Goal: Navigation & Orientation: Find specific page/section

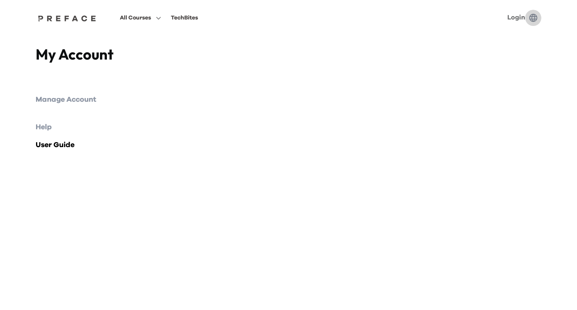
click at [526, 19] on button "button" at bounding box center [534, 18] width 16 height 16
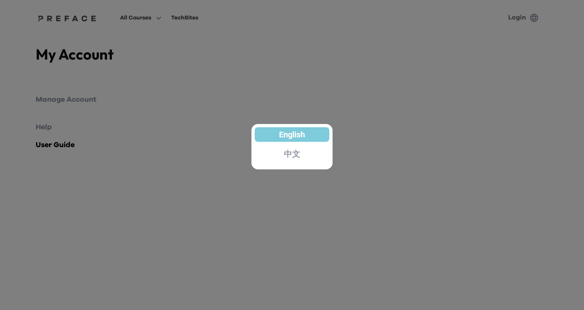
click at [346, 126] on div at bounding box center [292, 155] width 584 height 310
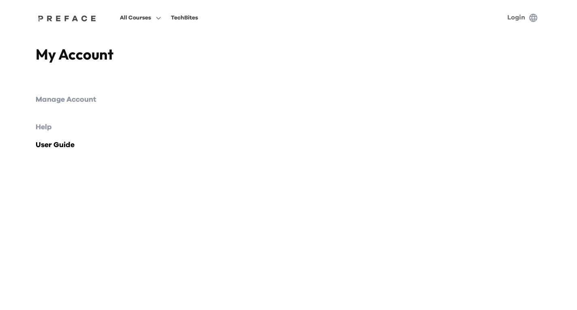
click at [516, 20] on link "Login" at bounding box center [517, 17] width 18 height 6
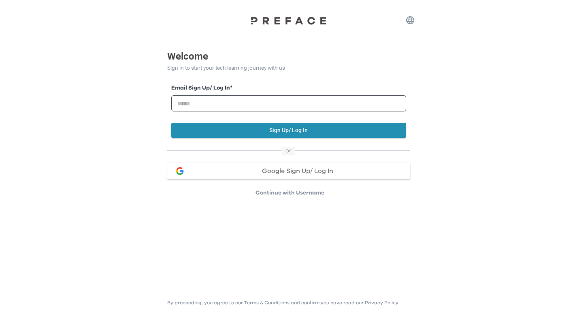
click at [298, 172] on span "Google Sign Up/ Log In" at bounding box center [297, 171] width 71 height 6
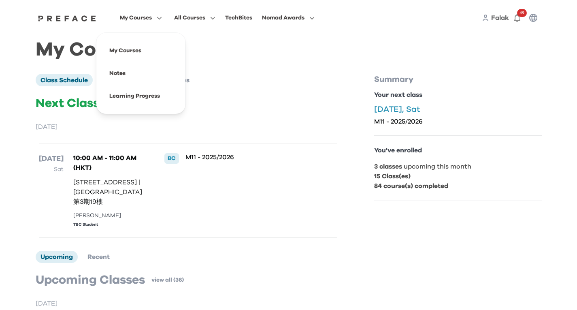
click at [145, 19] on span "My Courses" at bounding box center [136, 18] width 32 height 10
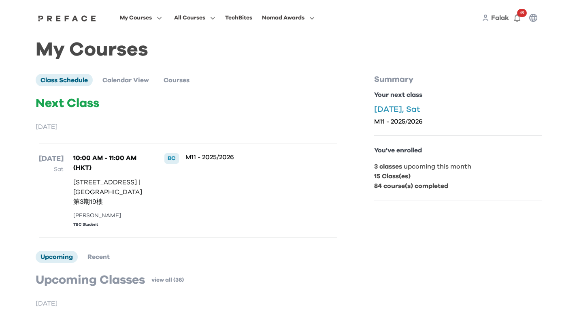
click at [499, 15] on span "Falak" at bounding box center [501, 18] width 18 height 6
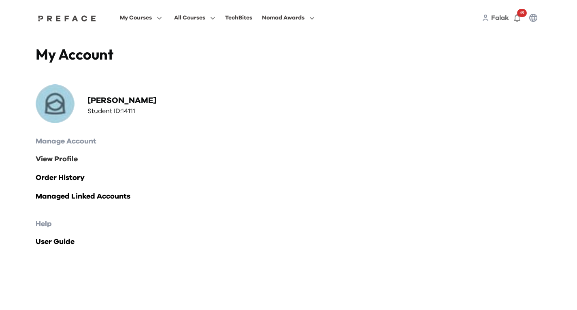
click at [65, 155] on link "View Profile" at bounding box center [289, 159] width 507 height 11
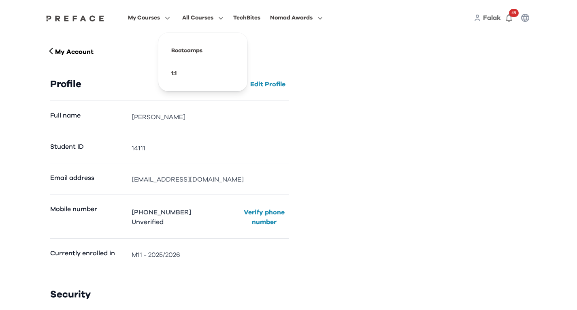
click at [203, 21] on span "All Courses" at bounding box center [197, 18] width 31 height 10
click at [146, 103] on span at bounding box center [149, 96] width 76 height 23
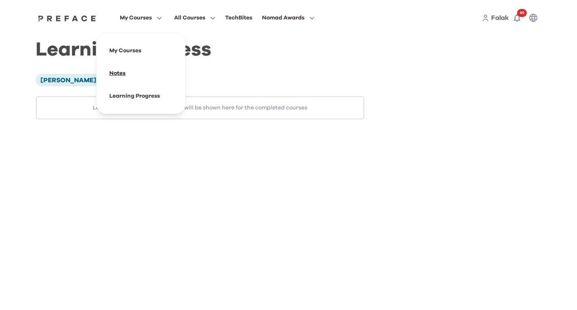
click at [124, 71] on span at bounding box center [141, 73] width 76 height 23
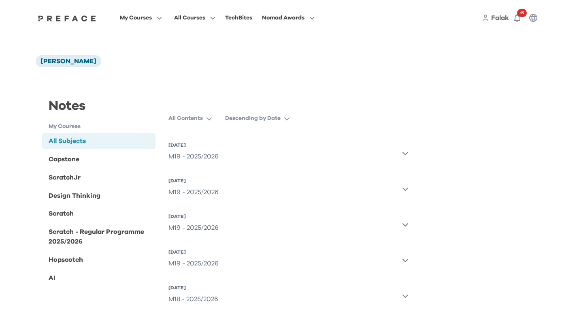
click at [58, 19] on img at bounding box center [67, 18] width 62 height 6
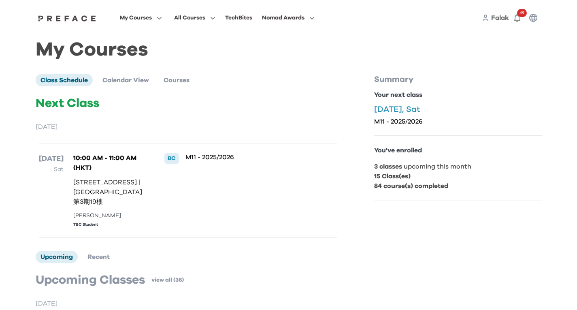
click at [495, 19] on span "Falak" at bounding box center [501, 18] width 18 height 6
